Goal: Task Accomplishment & Management: Complete application form

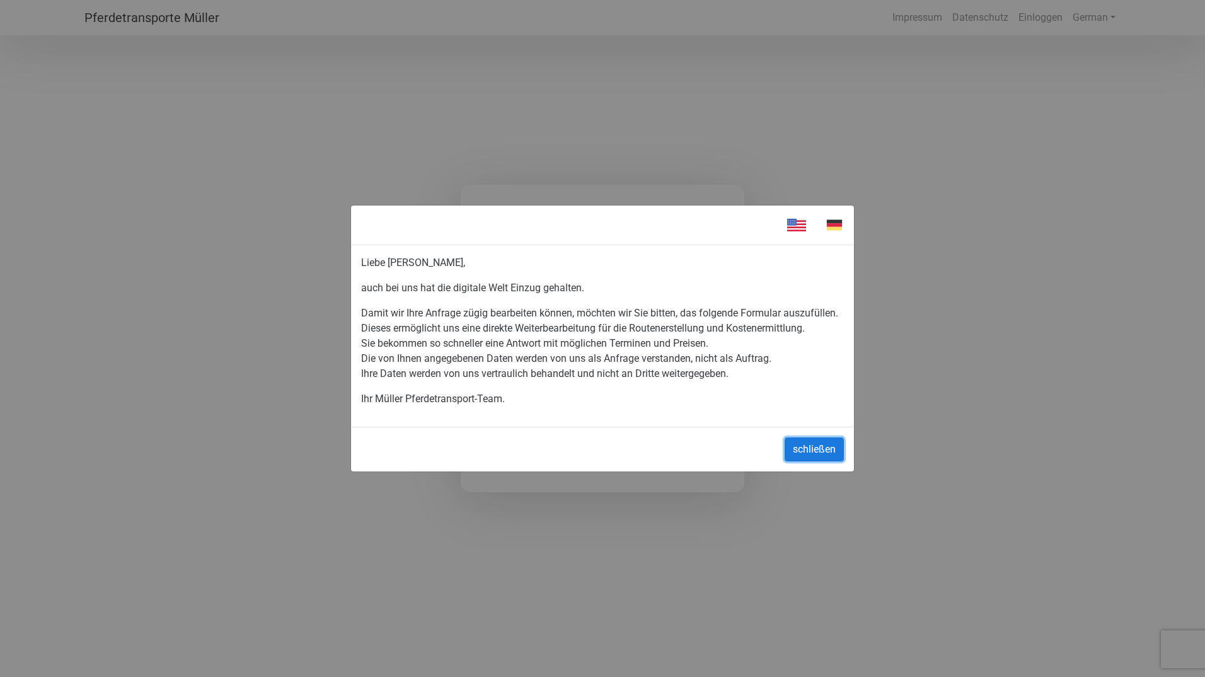
click at [827, 448] on button "schließen" at bounding box center [814, 449] width 59 height 24
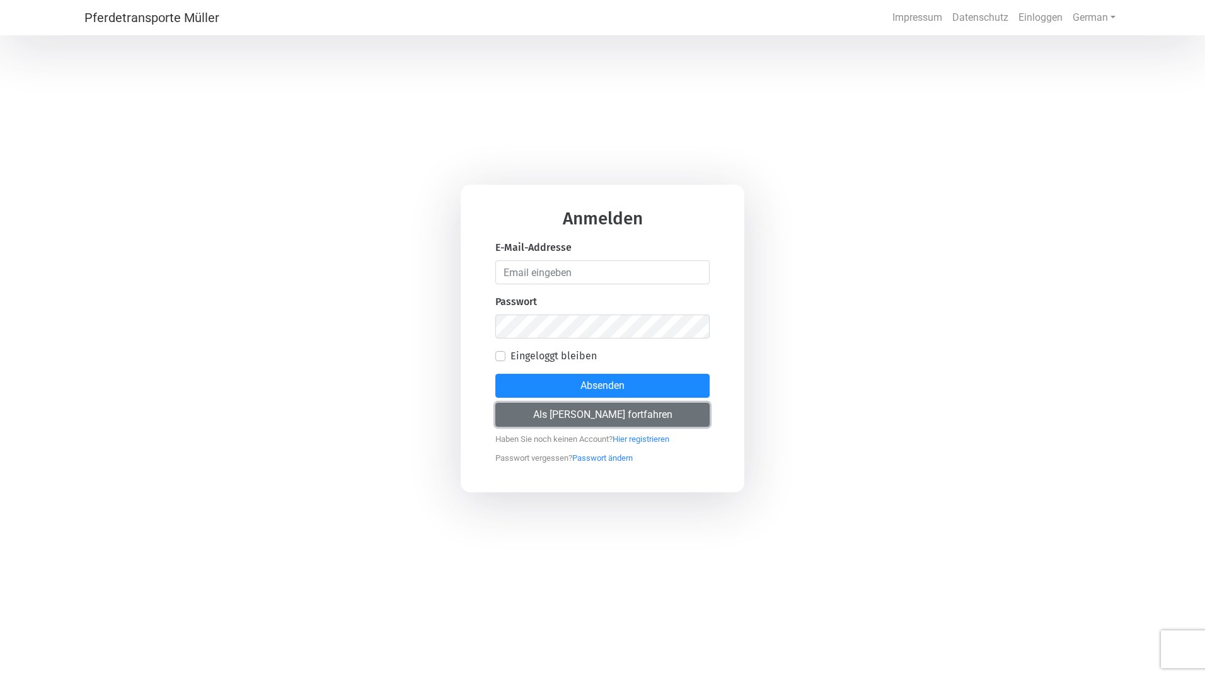
click at [541, 416] on button "Als [PERSON_NAME] fortfahren" at bounding box center [602, 415] width 214 height 24
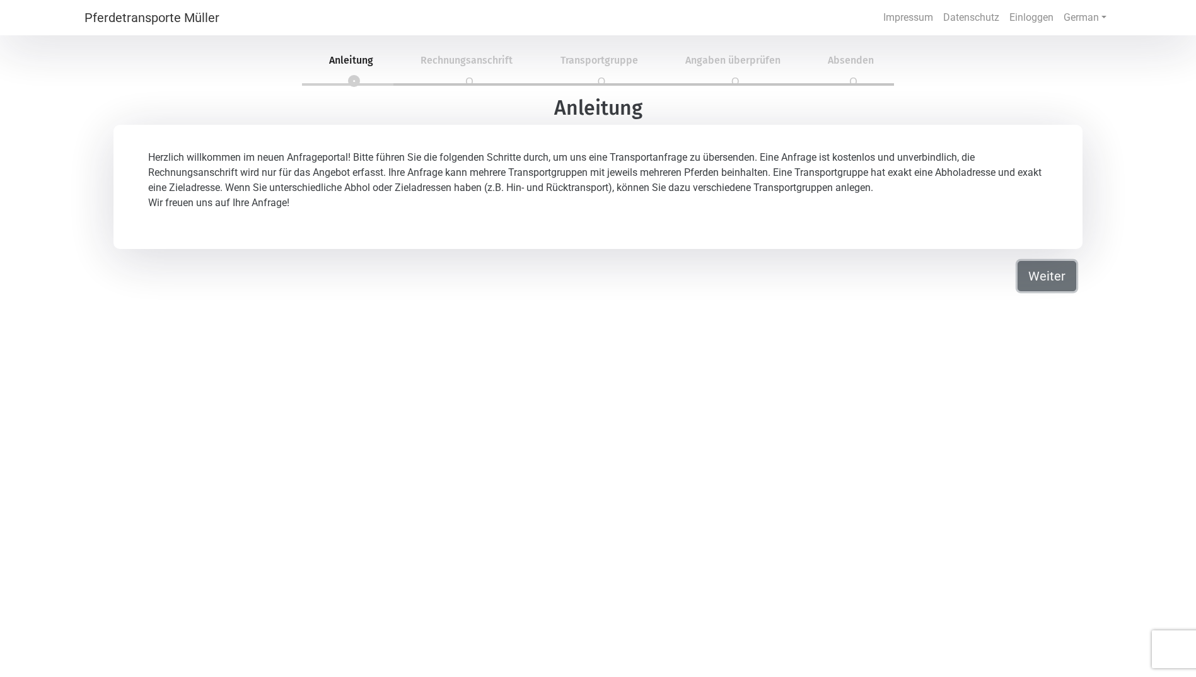
click at [1043, 272] on button "Weiter" at bounding box center [1046, 276] width 59 height 30
select select "DE"
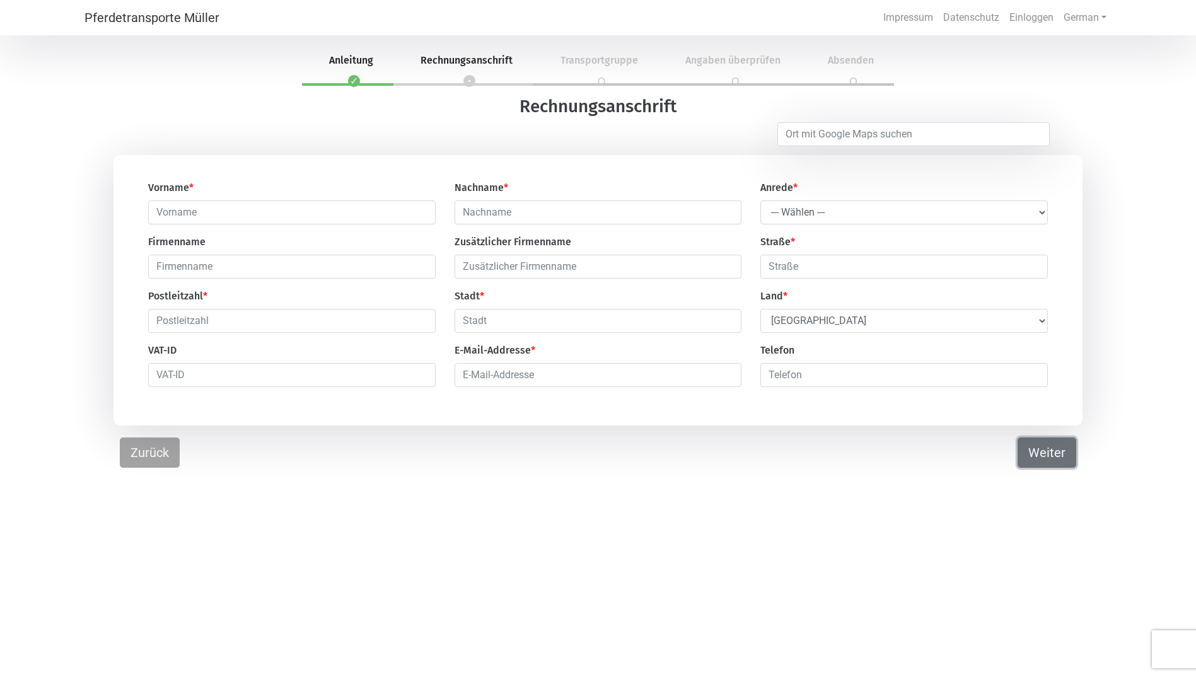
scroll to position [38, 0]
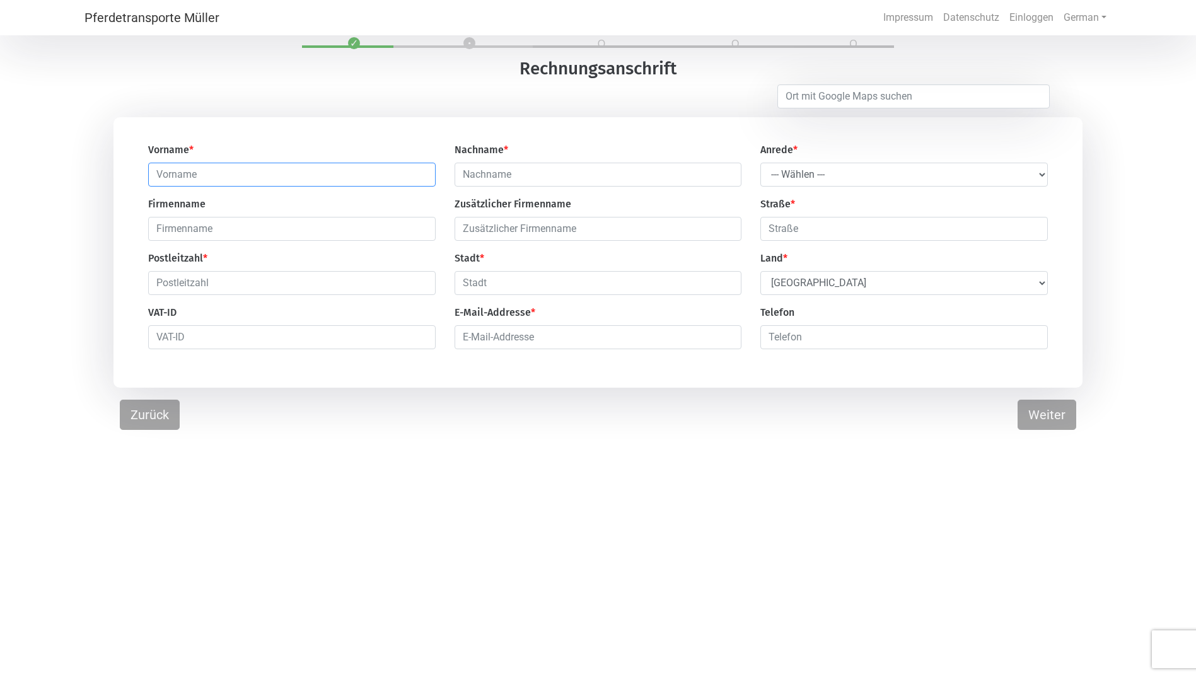
click at [274, 178] on input "text" at bounding box center [291, 175] width 287 height 24
type input "J"
type input "[PERSON_NAME]"
click at [867, 173] on select "--- Wählen --- Herr Frau" at bounding box center [903, 175] width 287 height 24
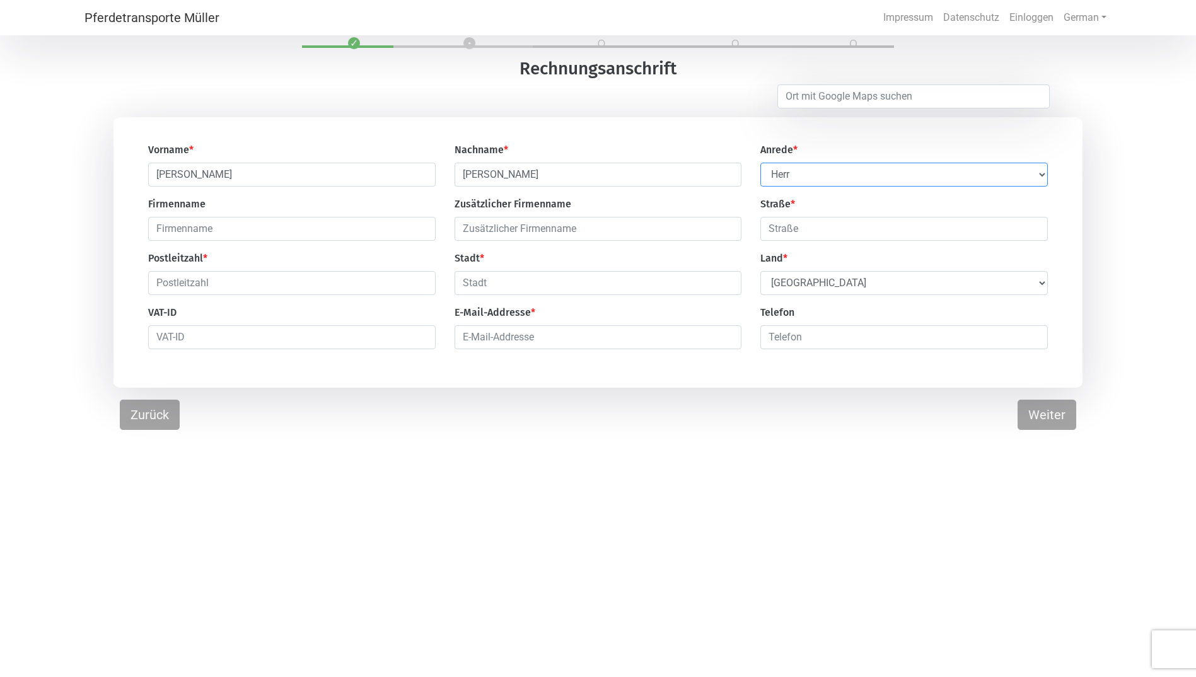
select select "Ms."
click at [760, 163] on select "--- Wählen --- Herr Frau" at bounding box center [903, 175] width 287 height 24
click at [825, 235] on input "text" at bounding box center [903, 229] width 287 height 24
type input "Weitersfeld"
click at [231, 284] on input "text" at bounding box center [291, 283] width 287 height 24
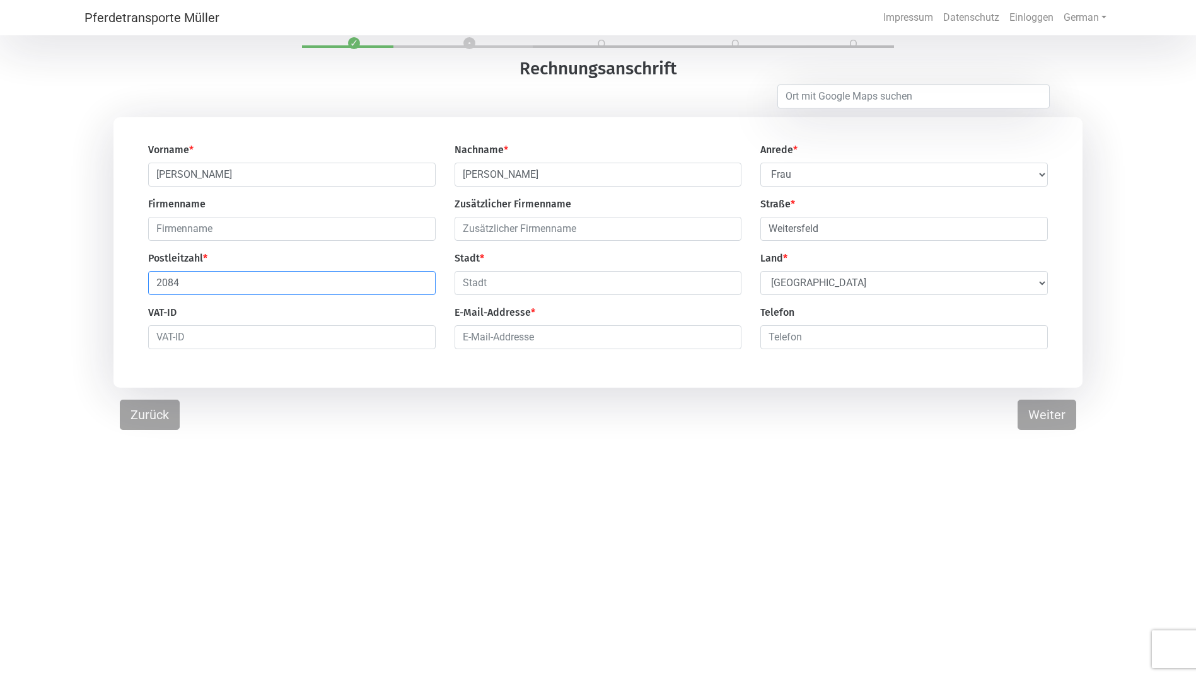
type input "2084"
type input "Weitersfeld"
click at [812, 287] on select "Select Country [GEOGRAPHIC_DATA] [GEOGRAPHIC_DATA] [GEOGRAPHIC_DATA] [GEOGRAPHI…" at bounding box center [903, 283] width 287 height 24
select select "AT"
click at [760, 273] on select "Select Country [GEOGRAPHIC_DATA] [GEOGRAPHIC_DATA] [GEOGRAPHIC_DATA] [GEOGRAPHI…" at bounding box center [903, 283] width 287 height 24
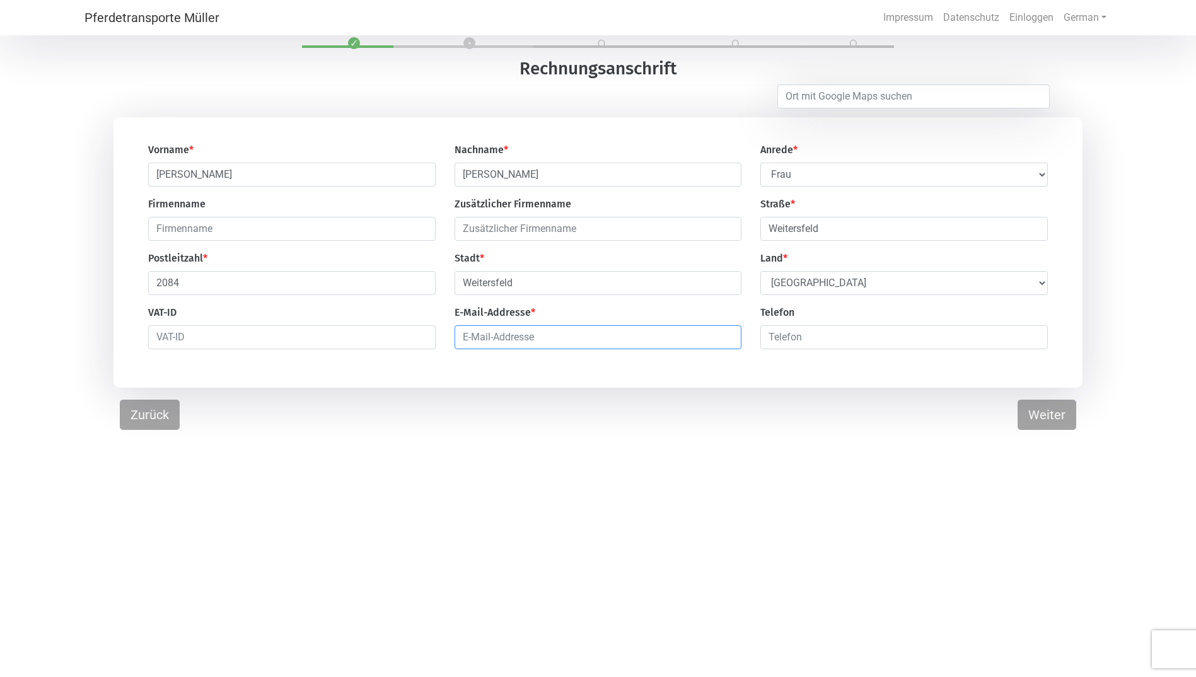
click at [531, 342] on input "email" at bounding box center [598, 337] width 287 height 24
type input "[PERSON_NAME][EMAIL_ADDRESS][DOMAIN_NAME]"
click at [823, 332] on input "number" at bounding box center [903, 337] width 287 height 24
type input "00436647604933"
click at [1035, 419] on button "Weiter" at bounding box center [1046, 415] width 59 height 30
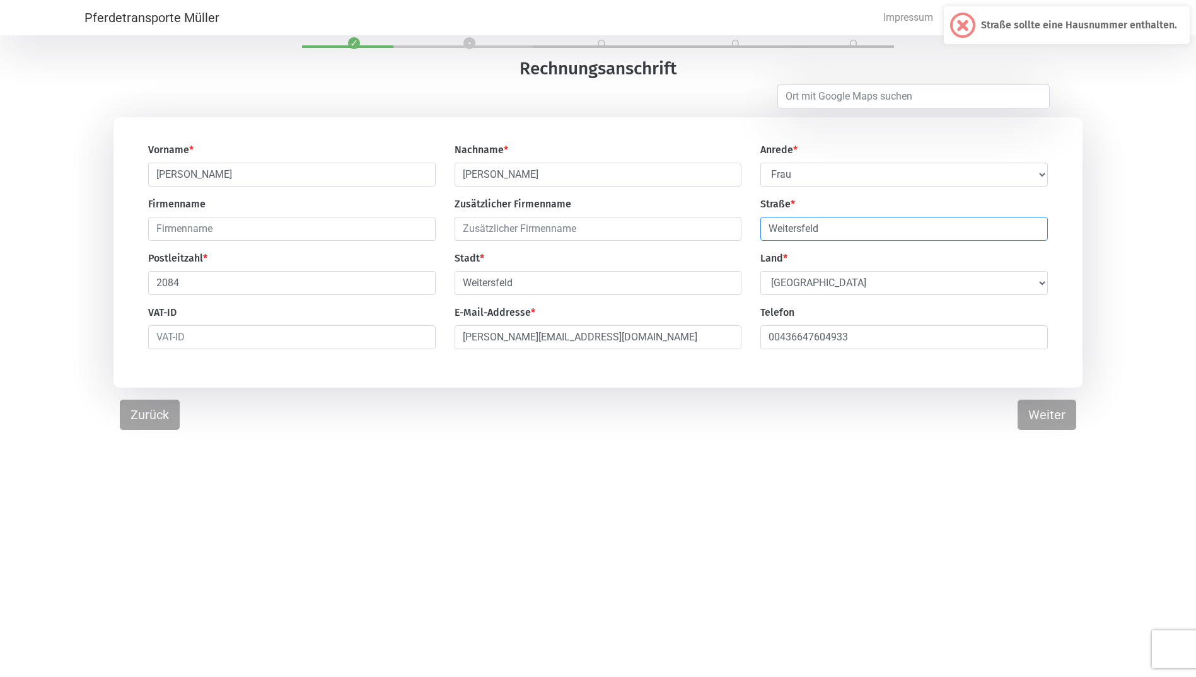
click at [849, 232] on input "Weitersfeld" at bounding box center [903, 229] width 287 height 24
type input "Weitersfeld 72"
click at [1026, 413] on button "Weiter" at bounding box center [1046, 415] width 59 height 30
select select "DE"
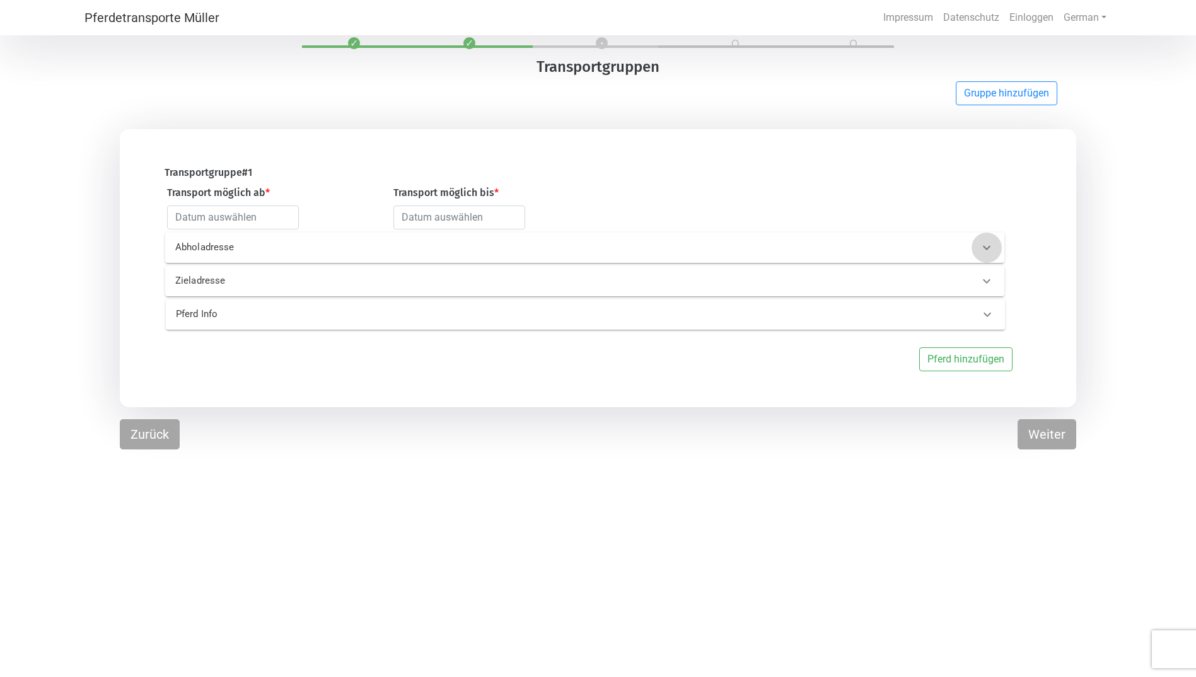
click at [987, 245] on icon at bounding box center [986, 247] width 15 height 15
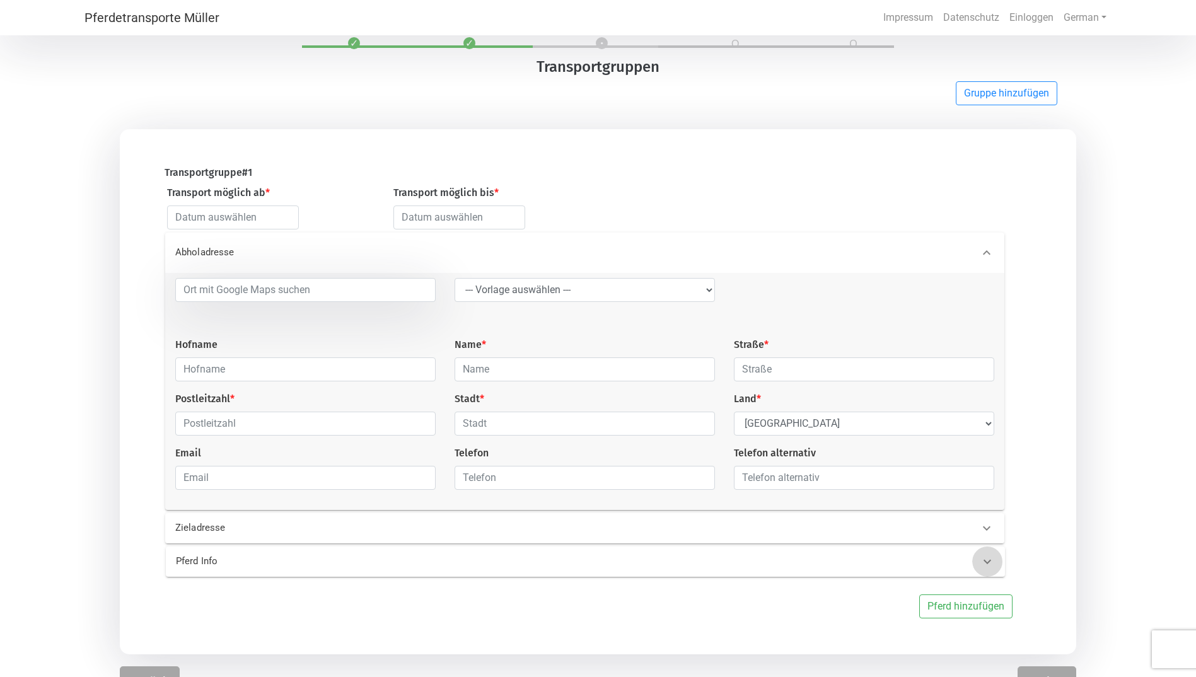
click at [983, 562] on icon at bounding box center [987, 561] width 15 height 15
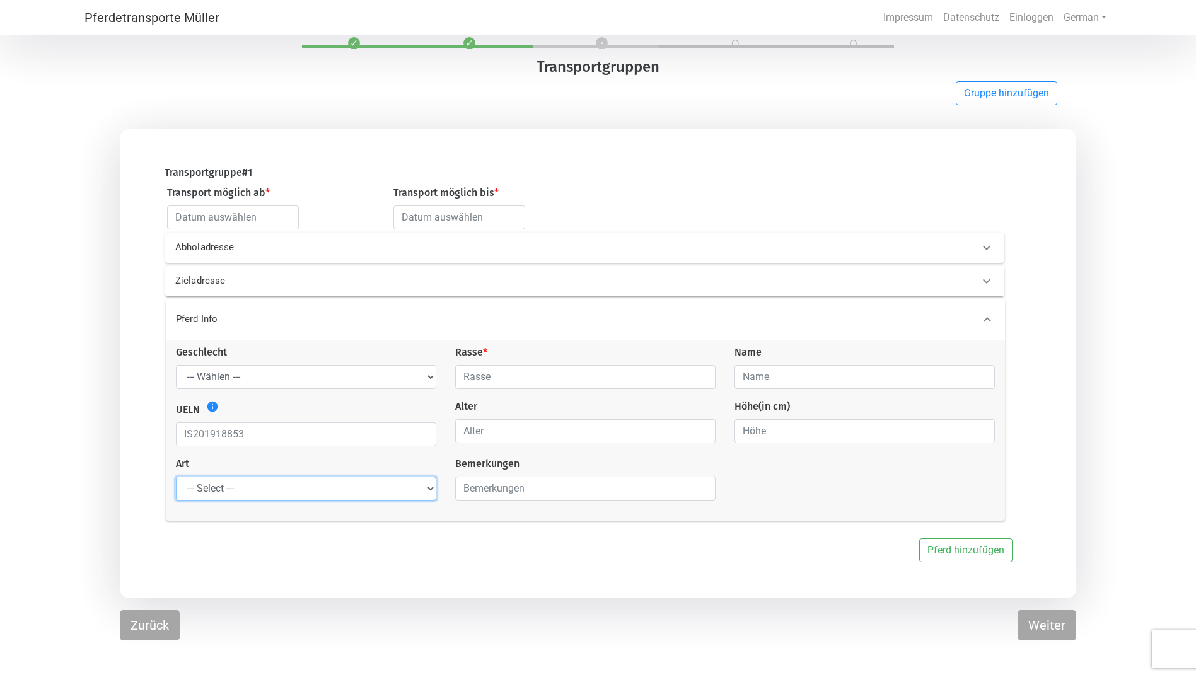
click at [426, 490] on select "--- Select --- Problempferd Reitpferd Rohes Pferd Fohlen" at bounding box center [306, 489] width 260 height 24
